Goal: Task Accomplishment & Management: Use online tool/utility

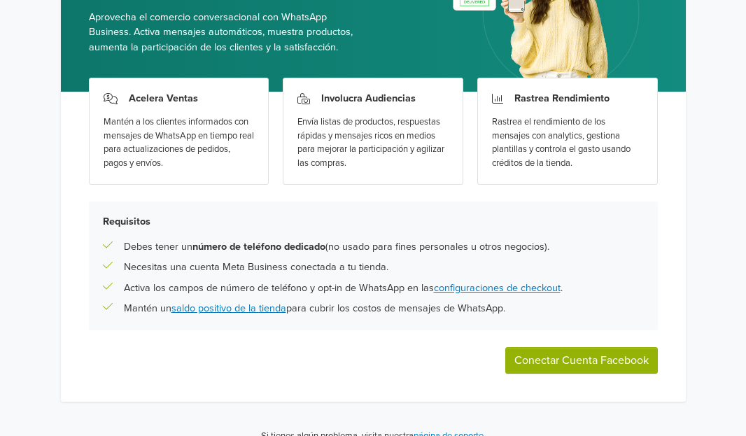
scroll to position [157, 0]
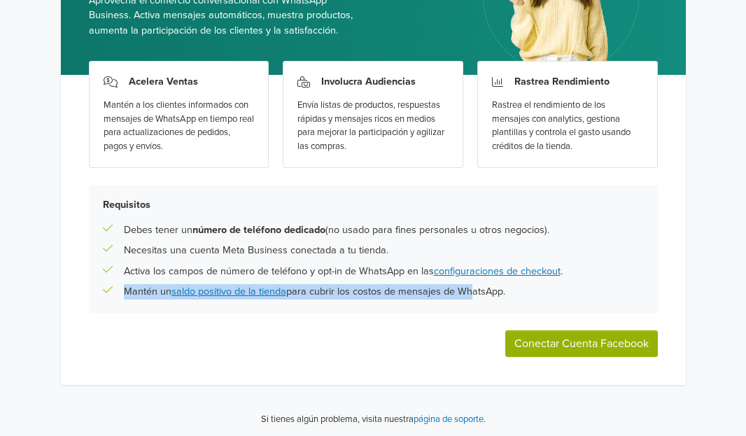
drag, startPoint x: 448, startPoint y: 289, endPoint x: 124, endPoint y: 221, distance: 330.9
click at [104, 287] on div "Mantén un saldo positivo de la tienda para cubrir los costos de mensajes de Wha…" at bounding box center [373, 291] width 541 height 15
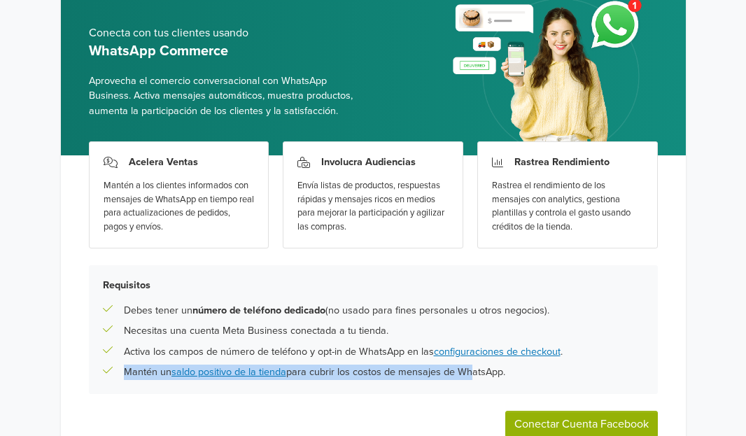
scroll to position [140, 0]
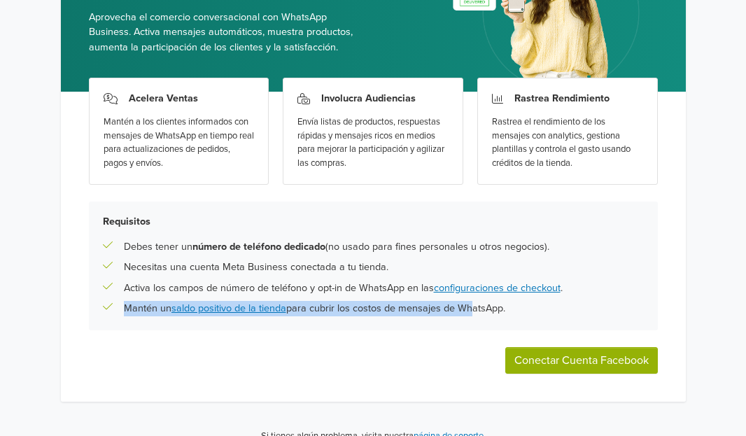
click at [587, 355] on button "Conectar Cuenta Facebook" at bounding box center [581, 360] width 152 height 27
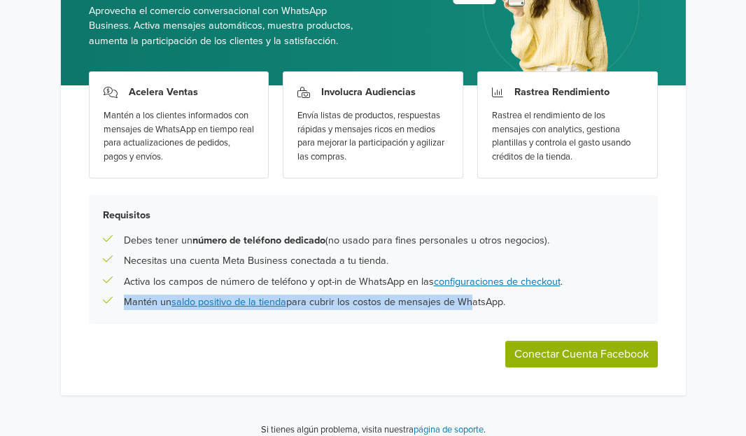
scroll to position [157, 0]
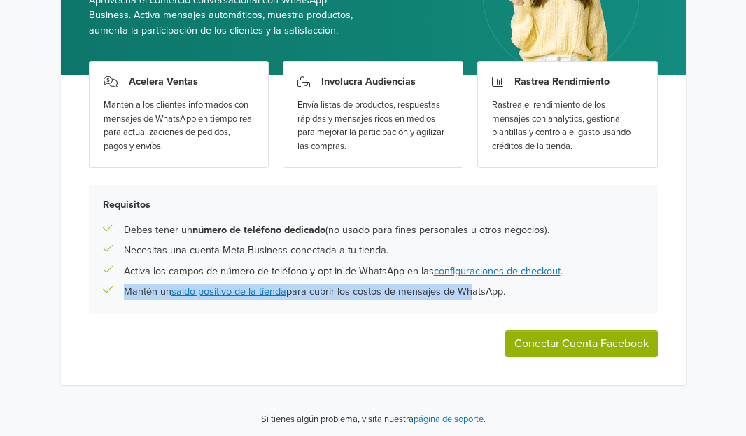
click at [551, 344] on button "Conectar Cuenta Facebook" at bounding box center [581, 343] width 152 height 27
click at [576, 342] on button "Conectar Cuenta Facebook" at bounding box center [581, 343] width 152 height 27
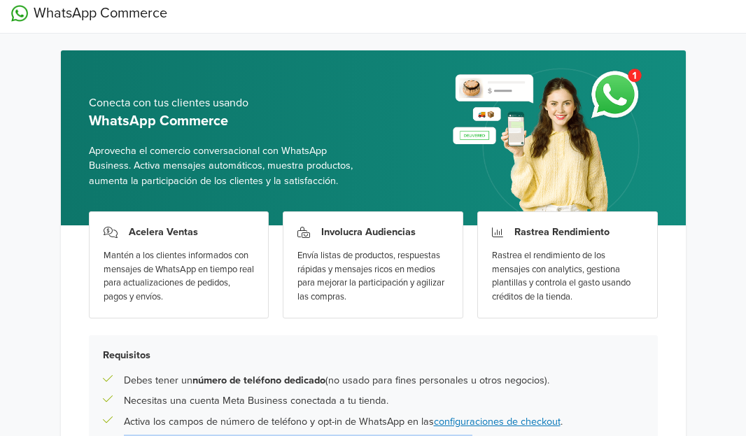
scroll to position [0, 0]
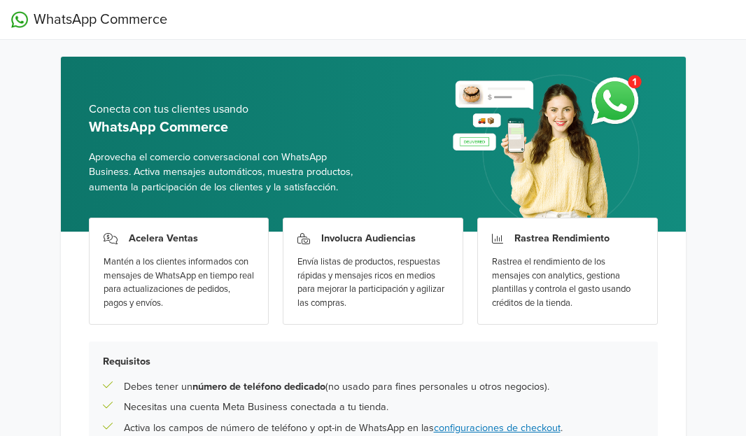
click at [646, 250] on div "Rastrea Rendimiento Rastrea el rendimiento de los mensajes con analytics, gesti…" at bounding box center [567, 271] width 180 height 107
